Goal: Find contact information: Find contact information

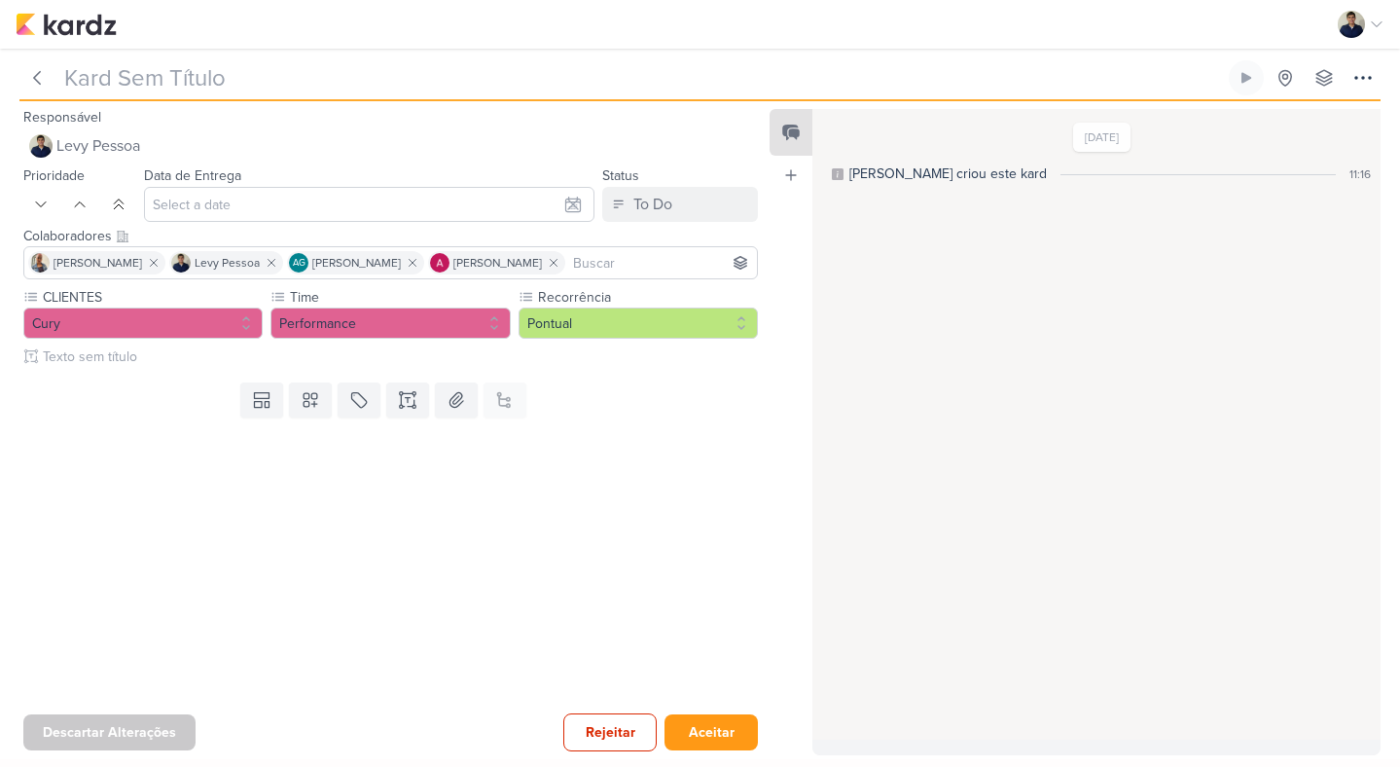
type input "3708251_CURY_SUBIR_CRIATIVOS_META"
type input "[DATE] 12:00"
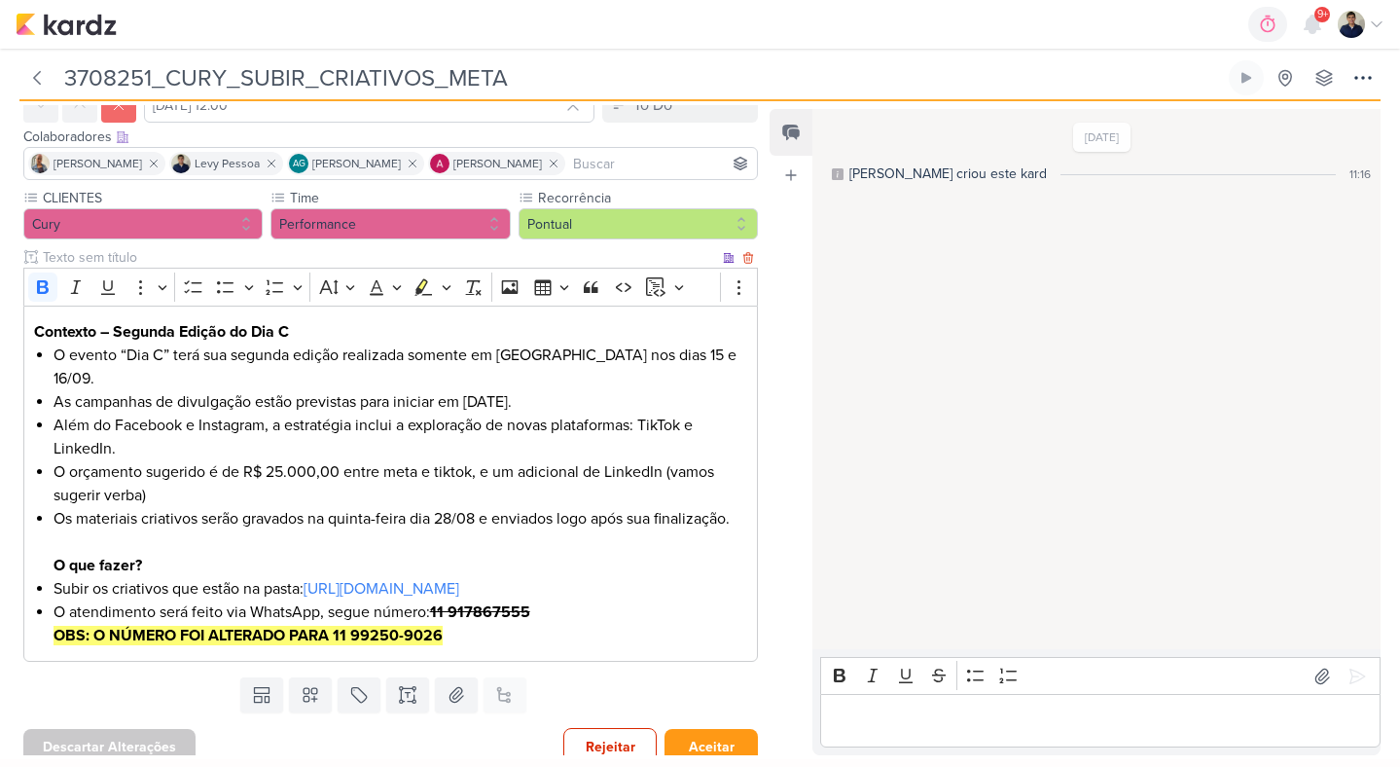
scroll to position [114, 0]
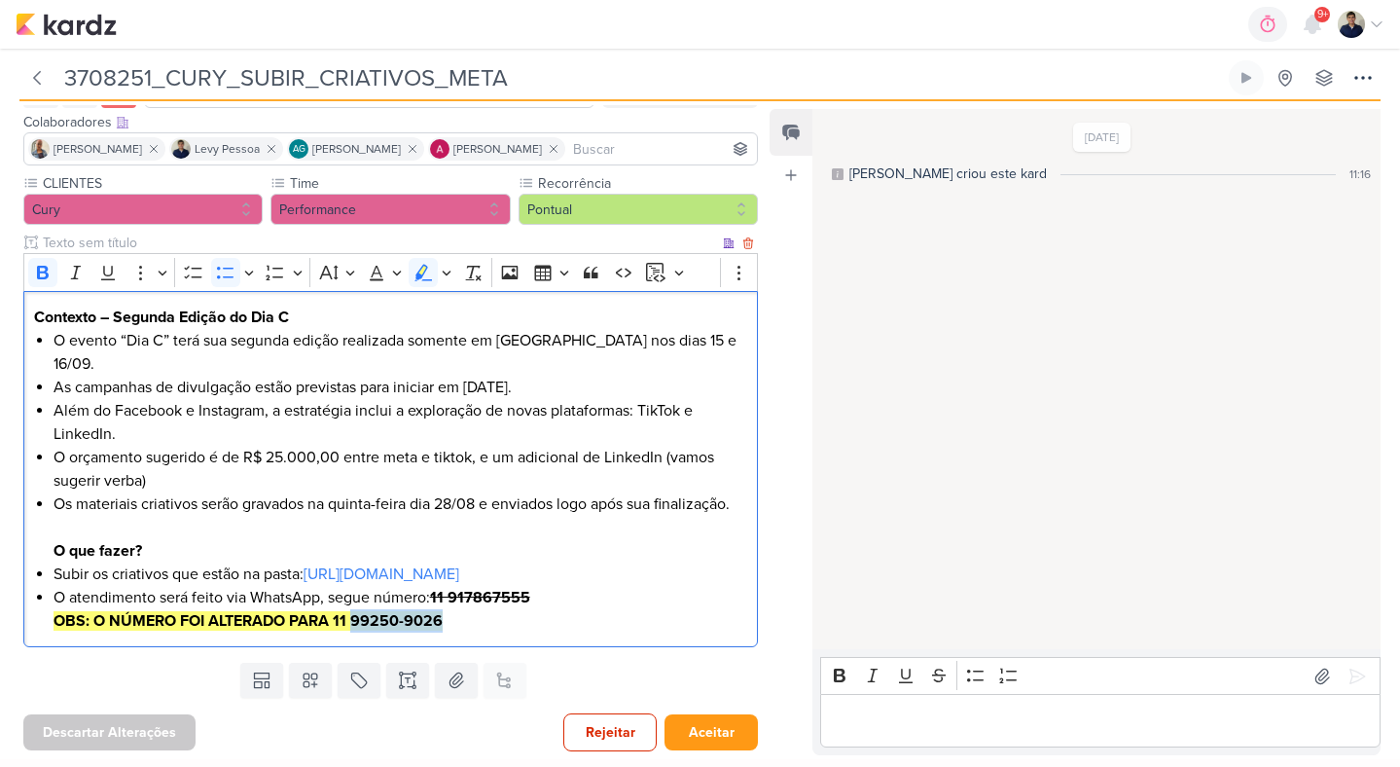
drag, startPoint x: 445, startPoint y: 621, endPoint x: 354, endPoint y: 621, distance: 90.5
click at [354, 621] on li "O atendimento será feito via WhatsApp, segue número: 11 917867555 OBS: O NÚMERO…" at bounding box center [401, 609] width 695 height 47
copy strong "99250-9026"
click at [304, 577] on link "[URL][DOMAIN_NAME]" at bounding box center [382, 573] width 156 height 19
drag, startPoint x: 337, startPoint y: 621, endPoint x: 439, endPoint y: 610, distance: 102.7
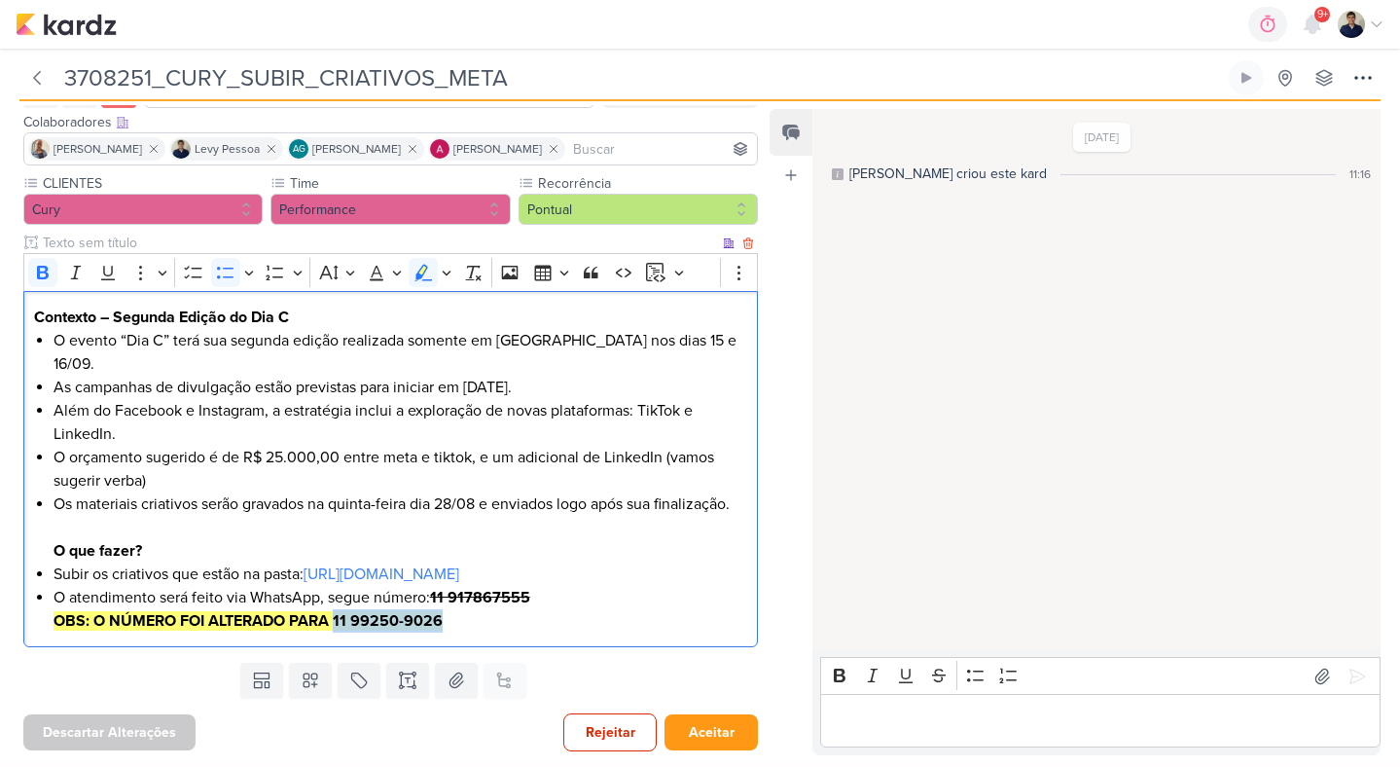
click at [439, 611] on strong "OBS: O NÚMERO FOI ALTERADO PARA 11 99250-9026" at bounding box center [248, 620] width 389 height 19
copy strong "11 99250-9026"
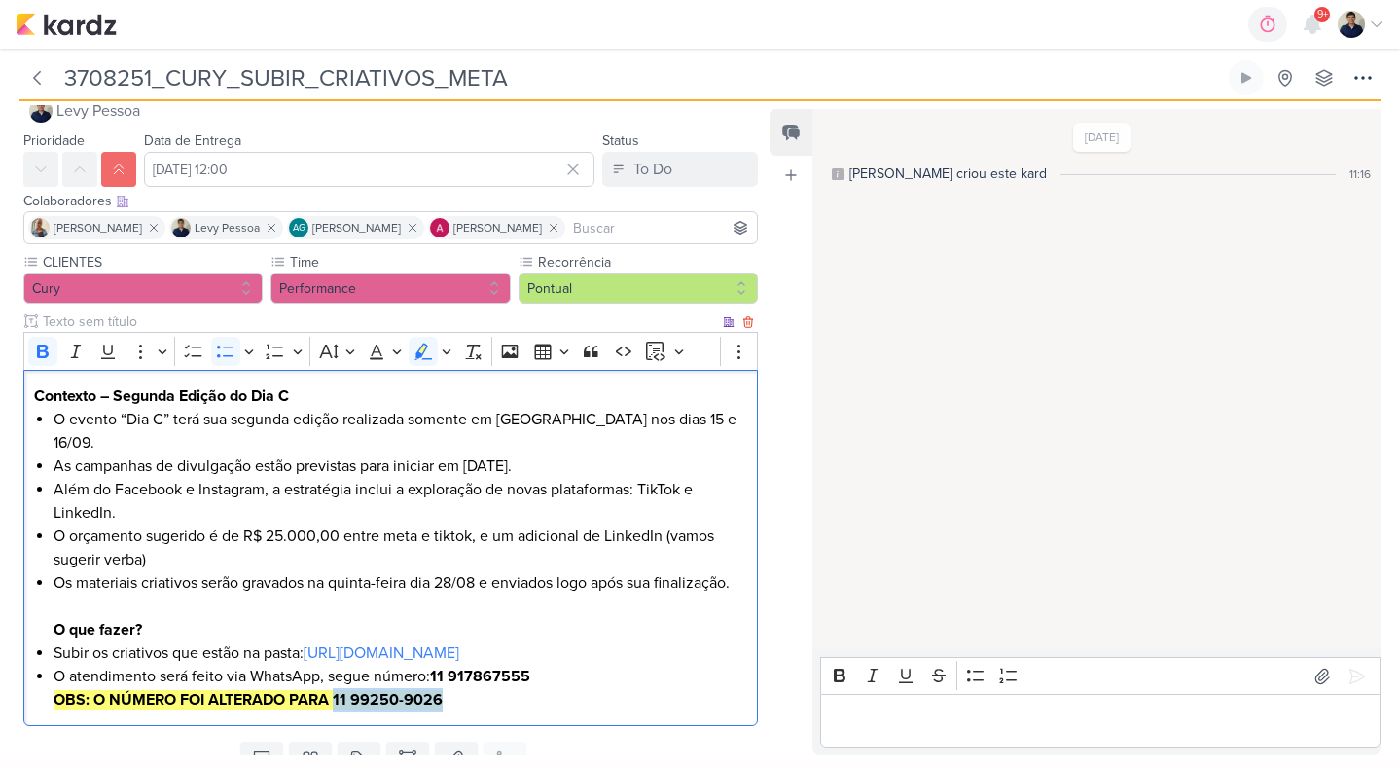
scroll to position [69, 0]
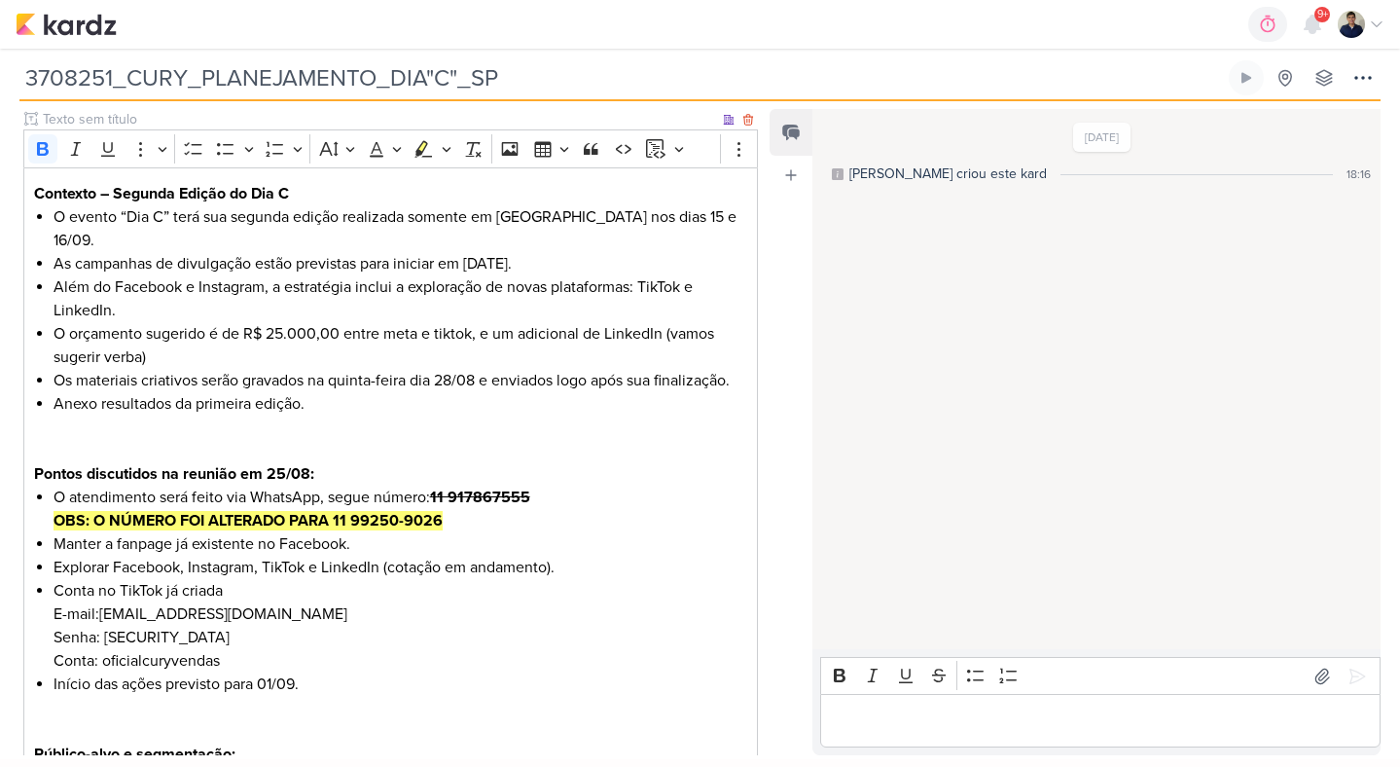
scroll to position [258, 0]
